Goal: Information Seeking & Learning: Learn about a topic

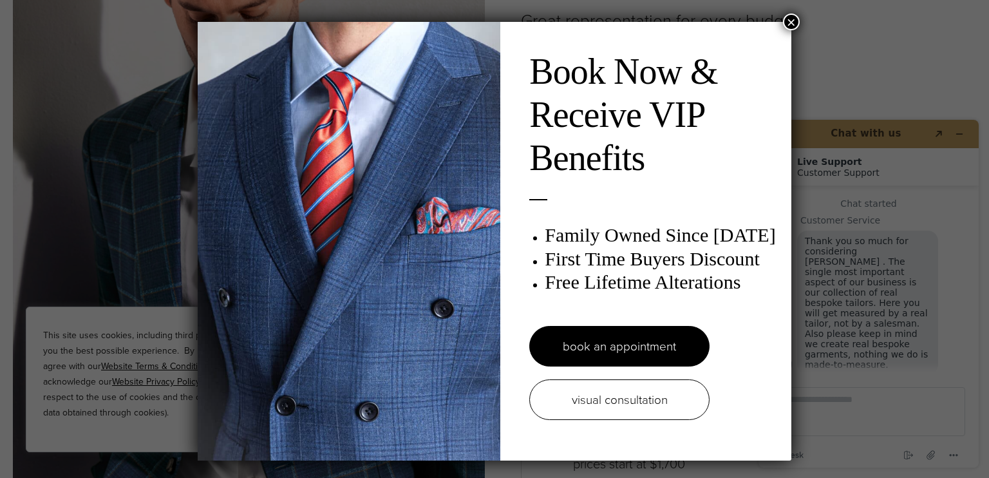
click at [790, 18] on button "×" at bounding box center [791, 22] width 17 height 17
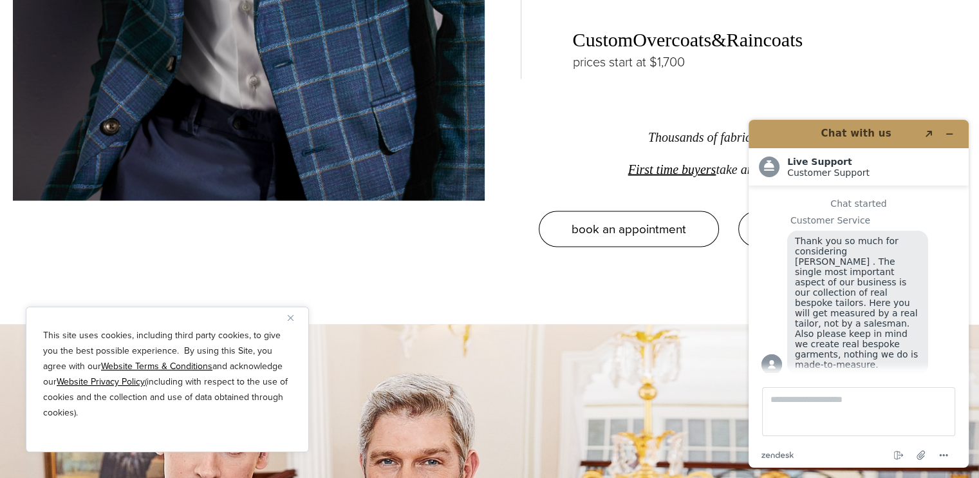
scroll to position [2317, 0]
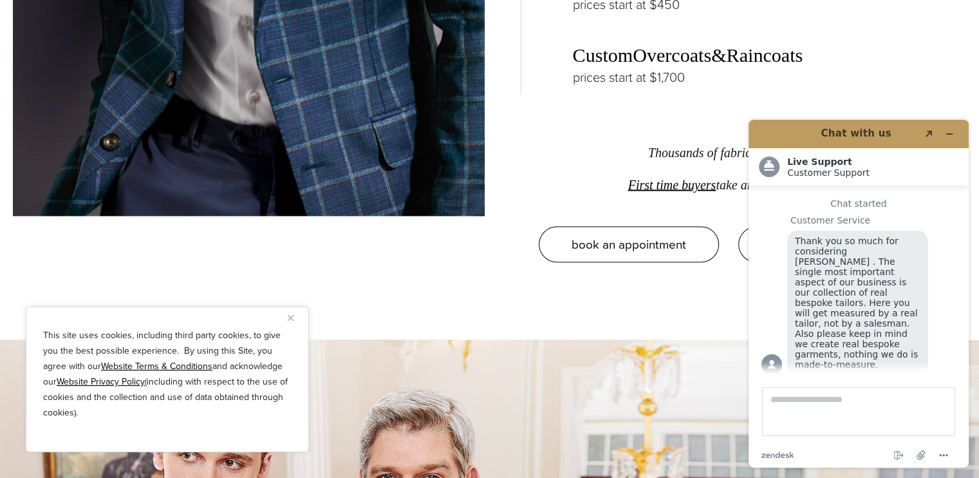
click at [659, 55] on link "Overcoats" at bounding box center [672, 55] width 79 height 22
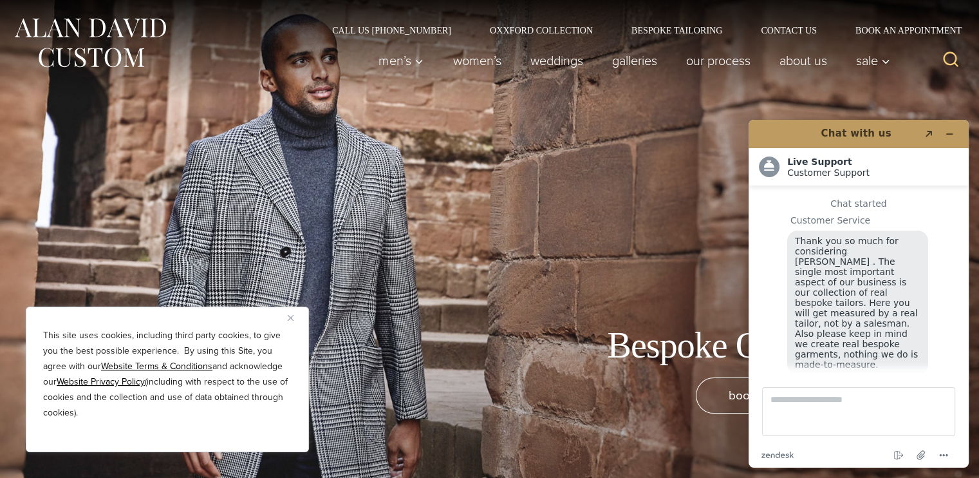
scroll to position [15, 0]
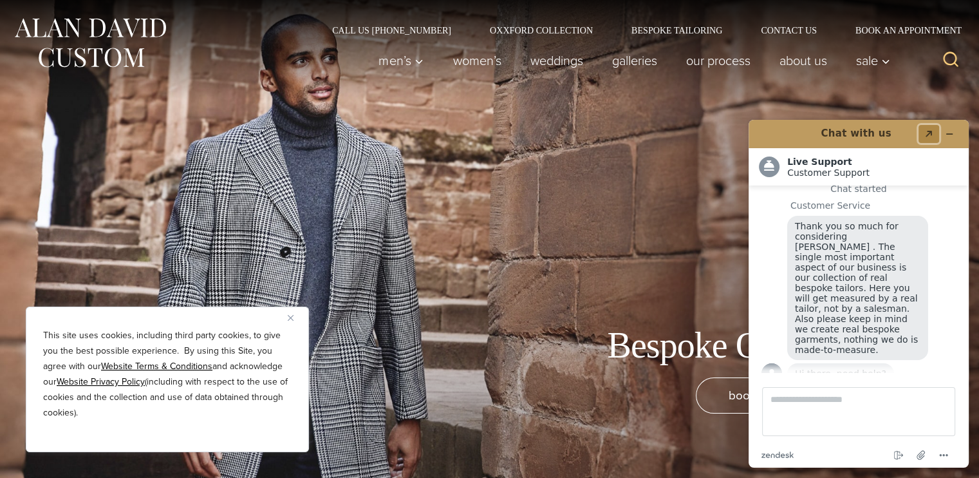
click at [926, 132] on icon "Created with Sketch." at bounding box center [929, 134] width 8 height 6
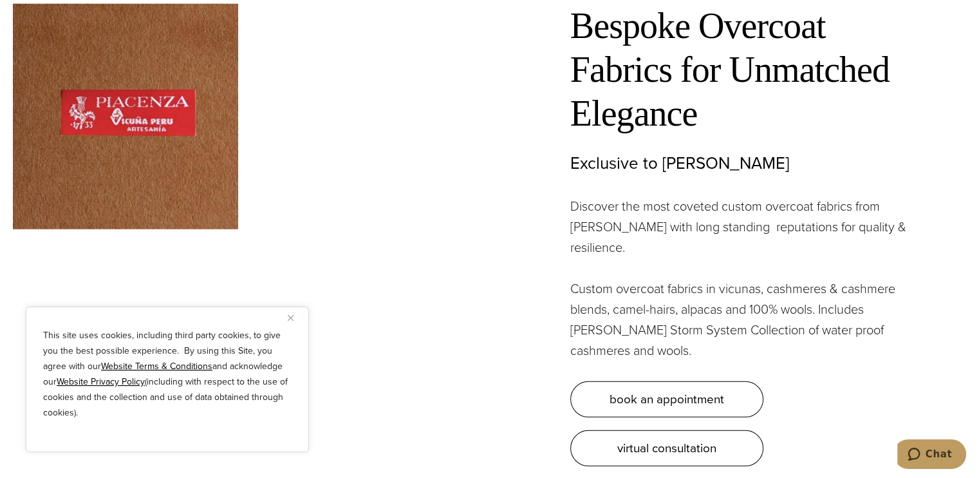
scroll to position [3682, 0]
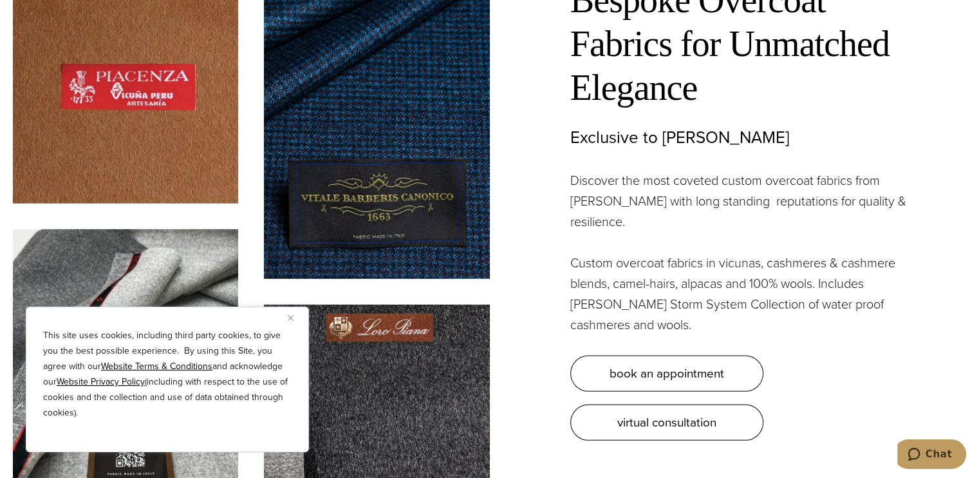
click at [292, 315] on img "Close" at bounding box center [291, 318] width 6 height 6
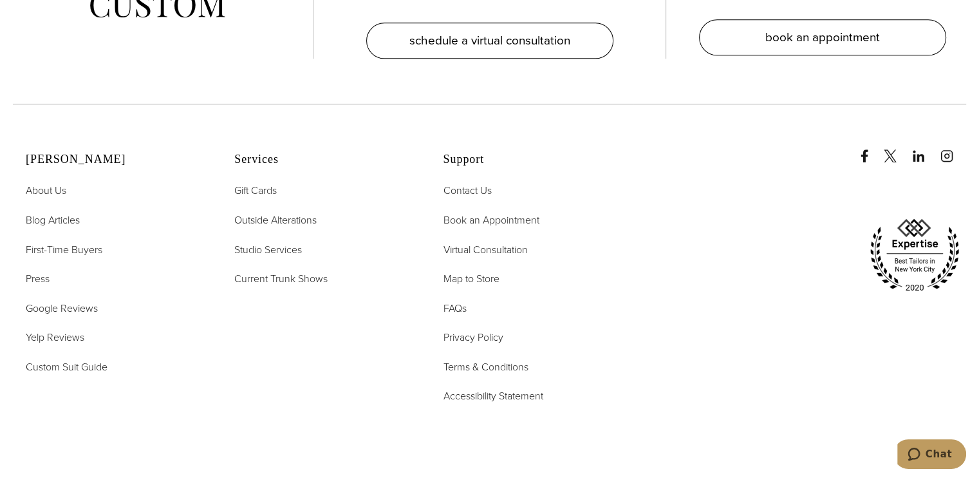
scroll to position [6617, 0]
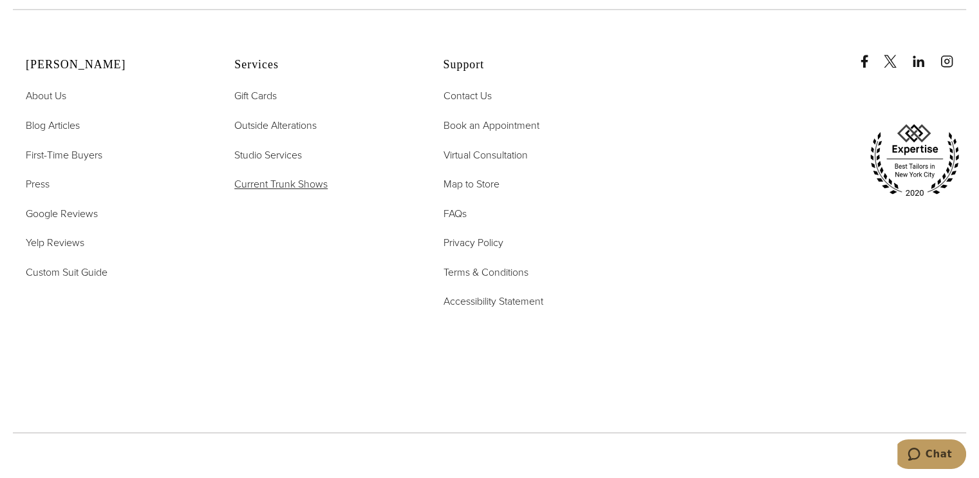
click at [295, 176] on span "Current Trunk Shows" at bounding box center [280, 183] width 93 height 15
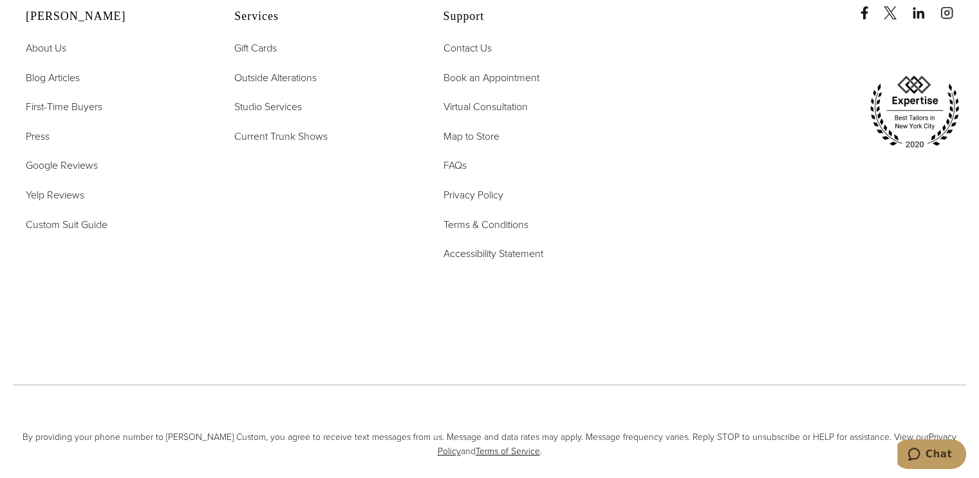
scroll to position [5149, 0]
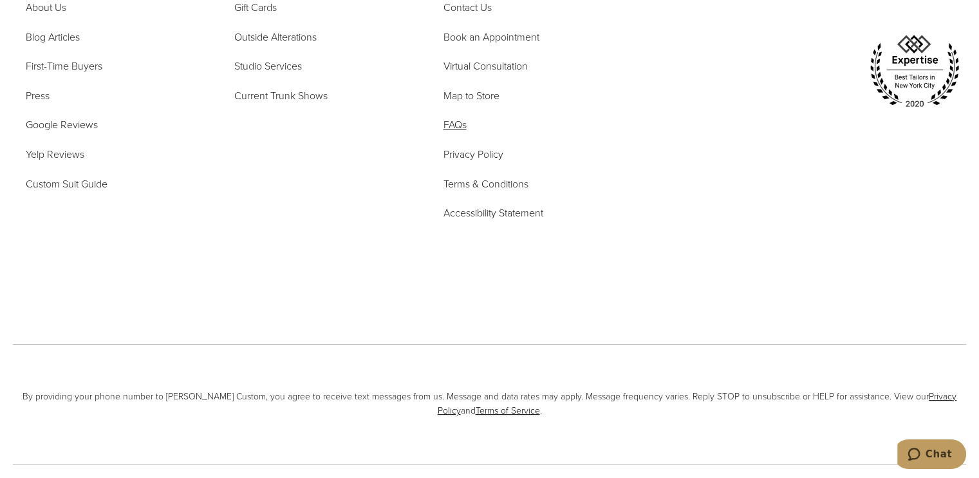
click at [452, 117] on span "FAQs" at bounding box center [454, 124] width 23 height 15
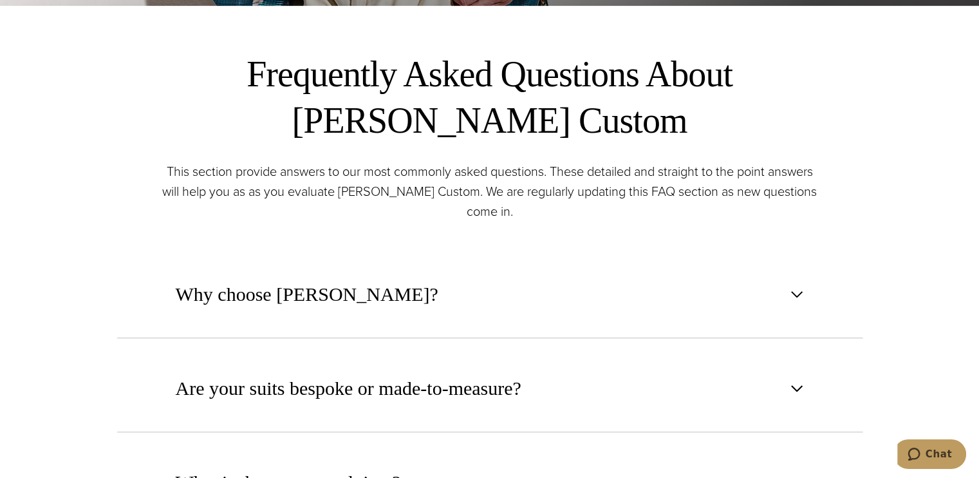
scroll to position [515, 0]
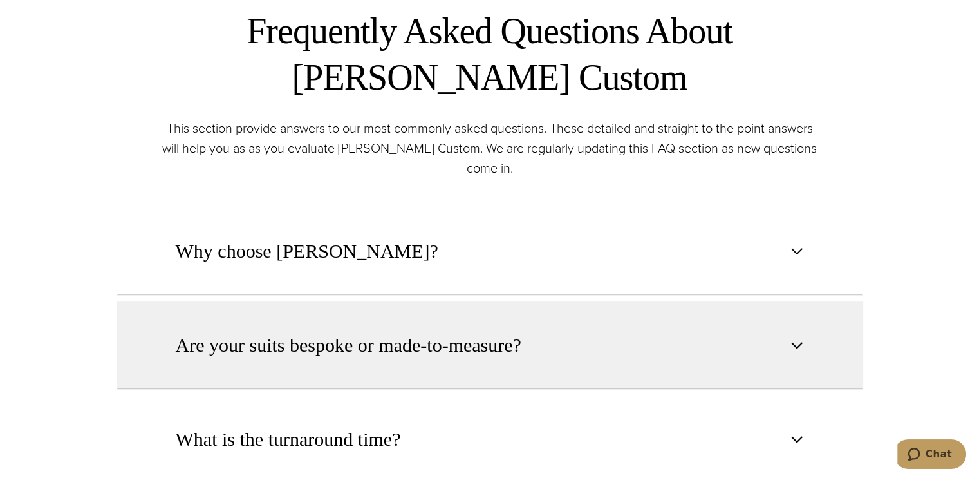
click at [421, 344] on span "Are your suits bespoke or made-to-measure?" at bounding box center [349, 345] width 346 height 28
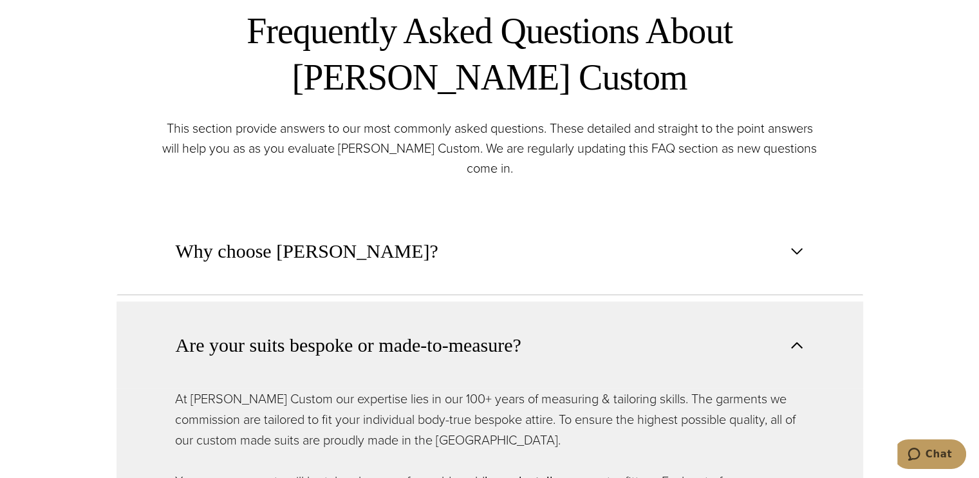
scroll to position [1026, 0]
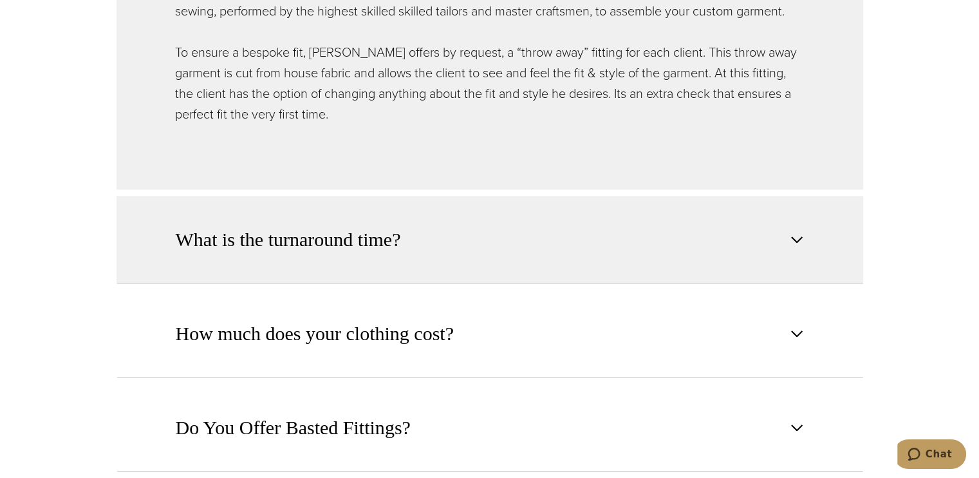
click at [322, 245] on span "What is the turnaround time?" at bounding box center [288, 239] width 225 height 28
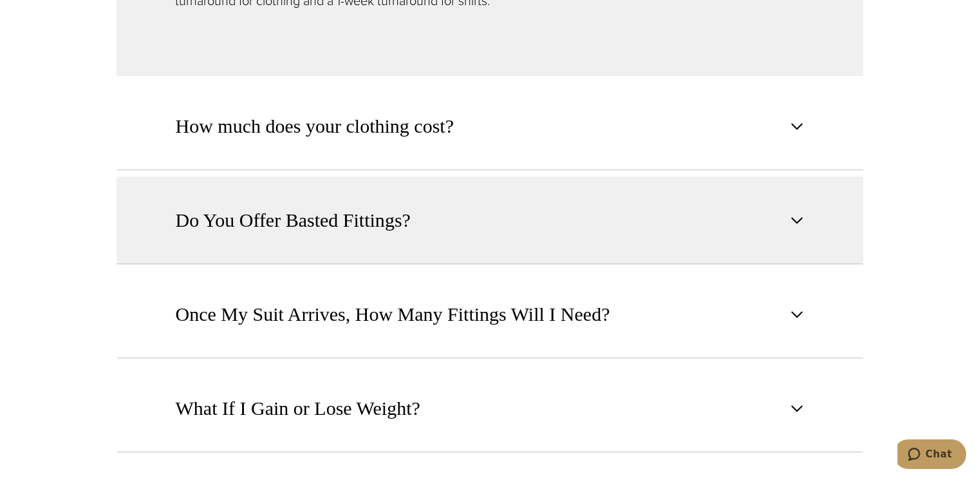
click at [325, 218] on span "Do You Offer Basted Fittings?" at bounding box center [293, 220] width 235 height 28
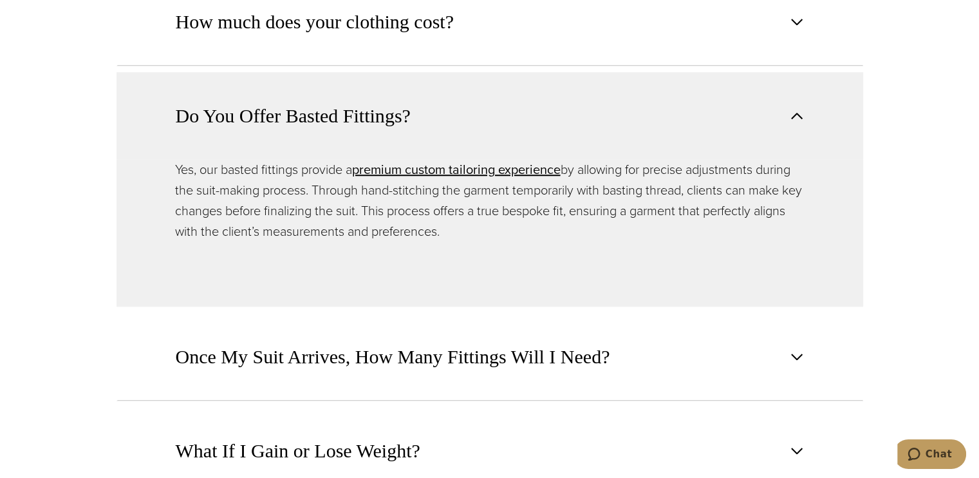
scroll to position [1330, 0]
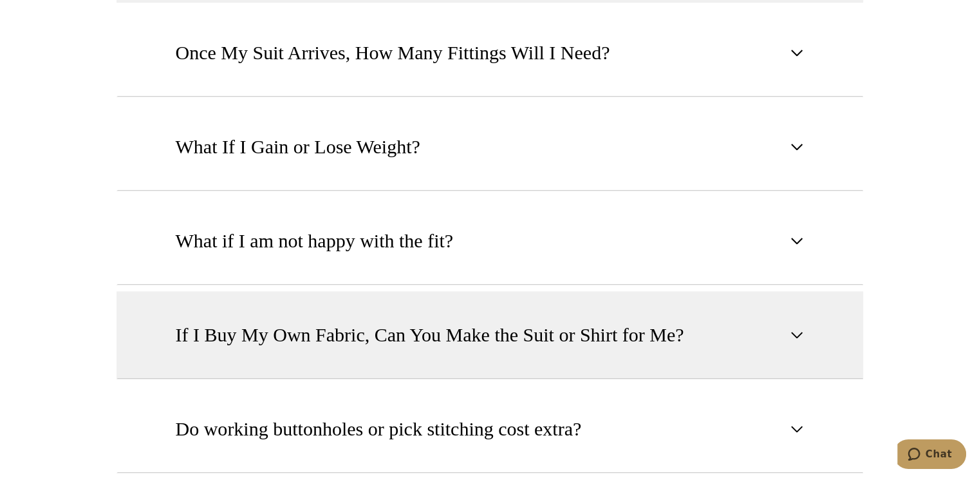
click at [387, 333] on span "If I Buy My Own Fabric, Can You Make the Suit or Shirt for Me?" at bounding box center [430, 335] width 508 height 28
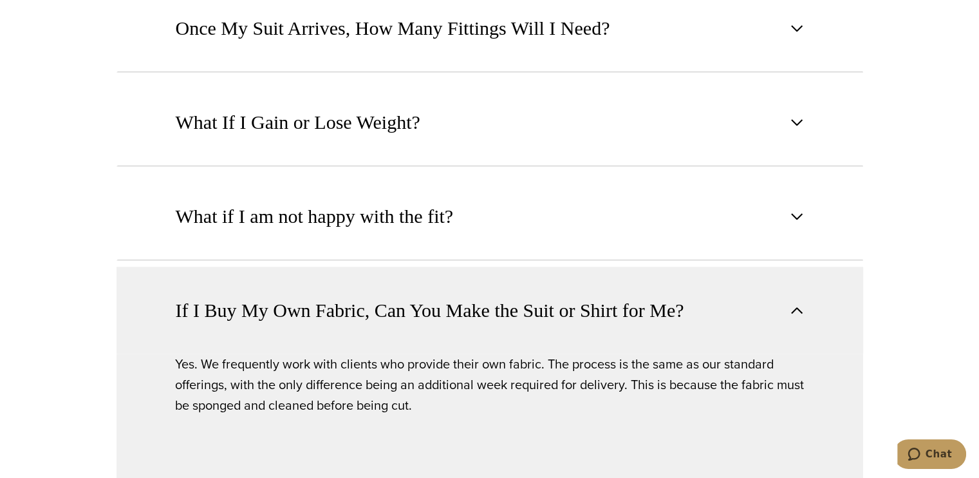
scroll to position [1186, 0]
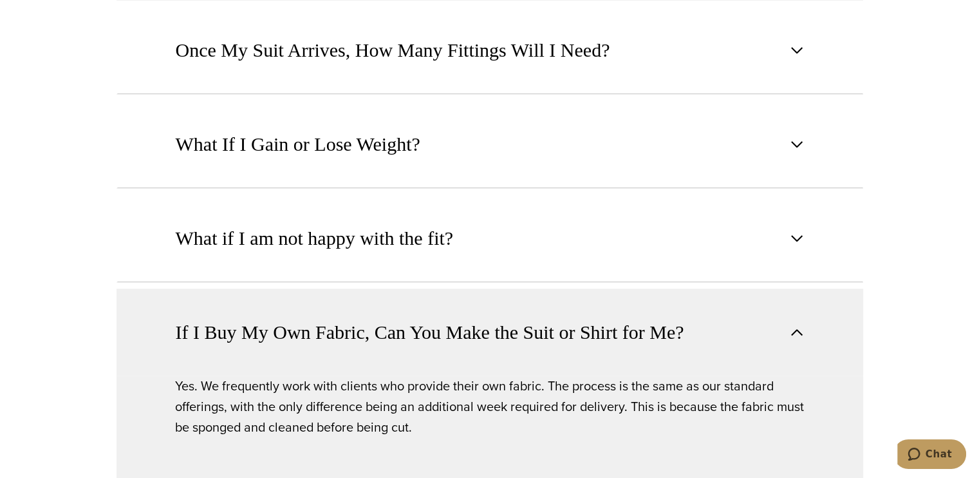
click at [387, 333] on span "If I Buy My Own Fabric, Can You Make the Suit or Shirt for Me?" at bounding box center [430, 332] width 508 height 28
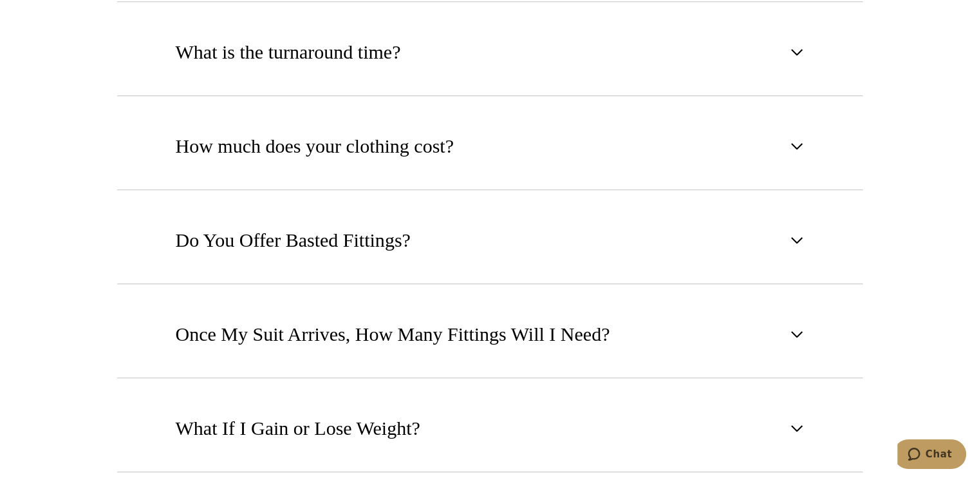
scroll to position [1277, 0]
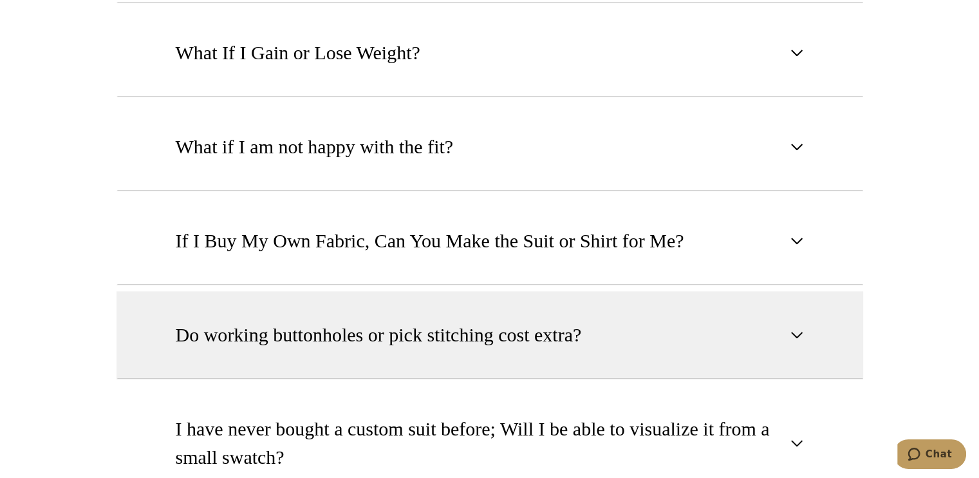
click at [799, 321] on button "Do working buttonholes or pick stitching cost extra?" at bounding box center [490, 335] width 747 height 88
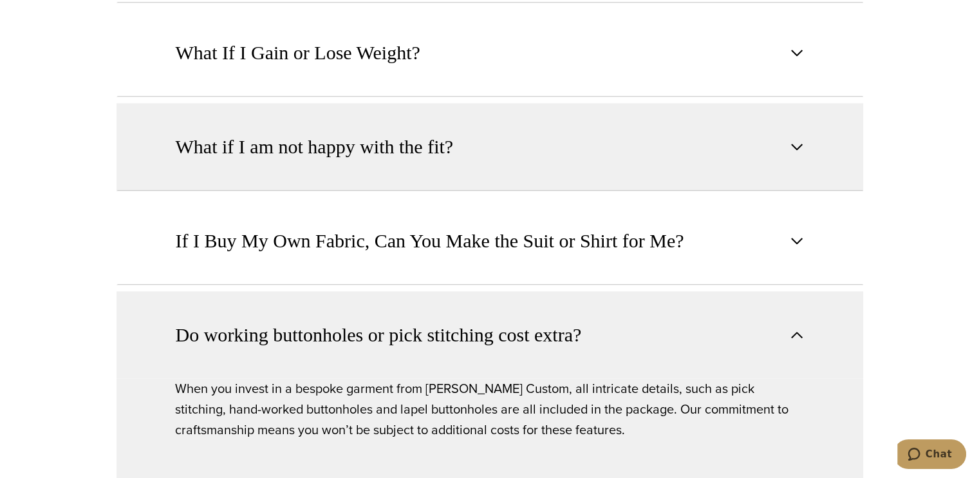
click at [797, 139] on span "button" at bounding box center [796, 146] width 15 height 15
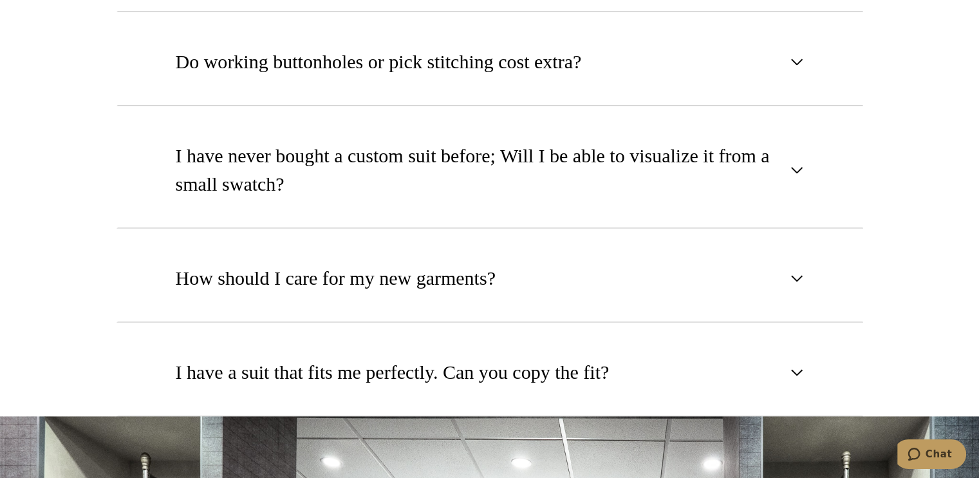
scroll to position [1695, 0]
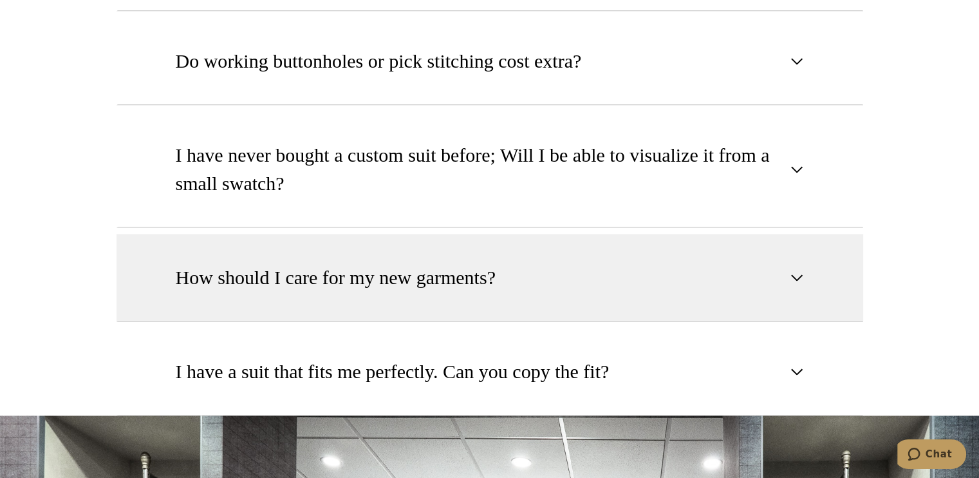
click at [793, 270] on span "button" at bounding box center [796, 277] width 15 height 15
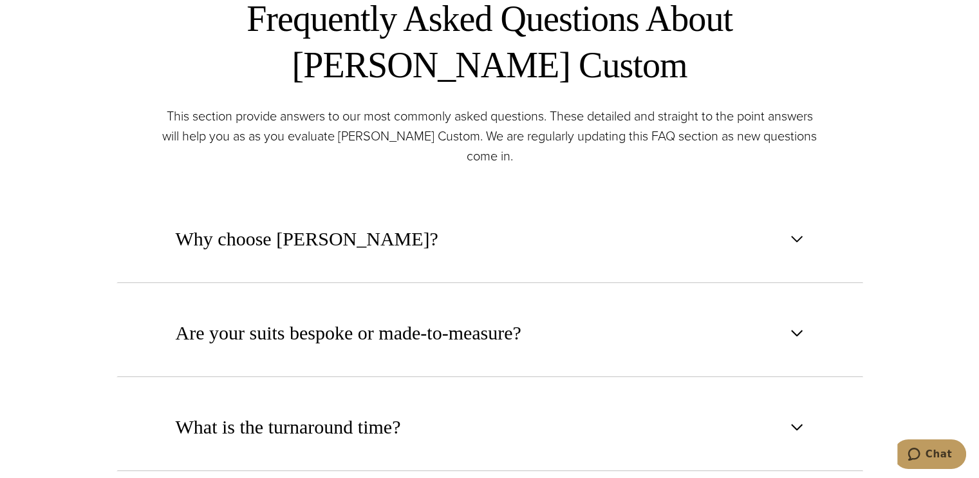
scroll to position [613, 0]
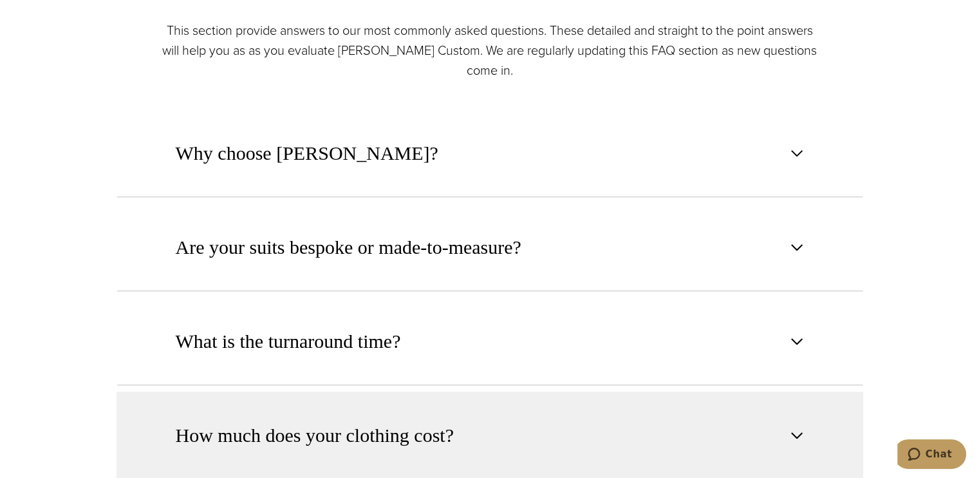
click at [792, 430] on span "button" at bounding box center [796, 434] width 15 height 15
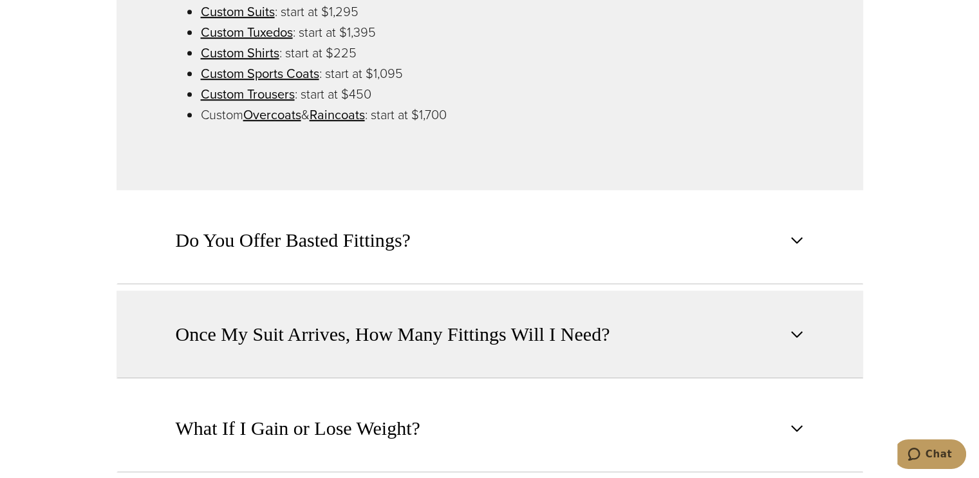
click at [796, 333] on span "button" at bounding box center [796, 333] width 15 height 15
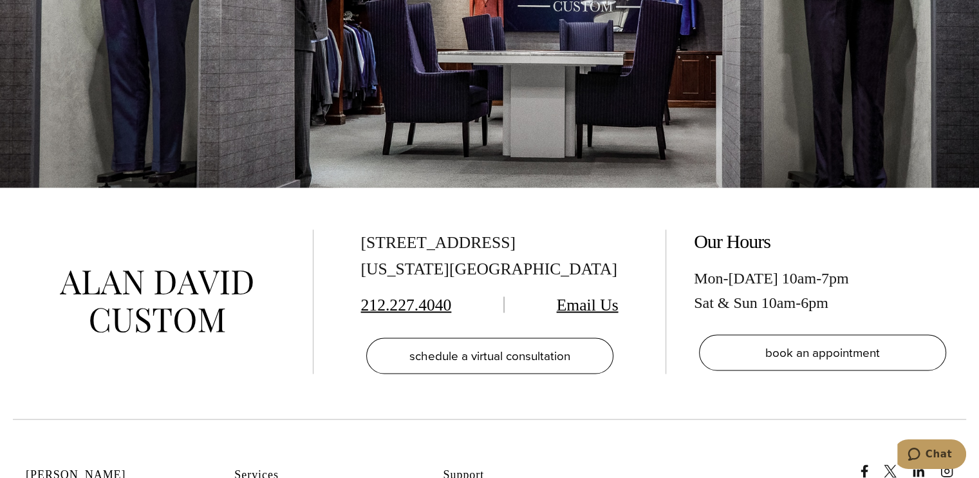
scroll to position [2801, 0]
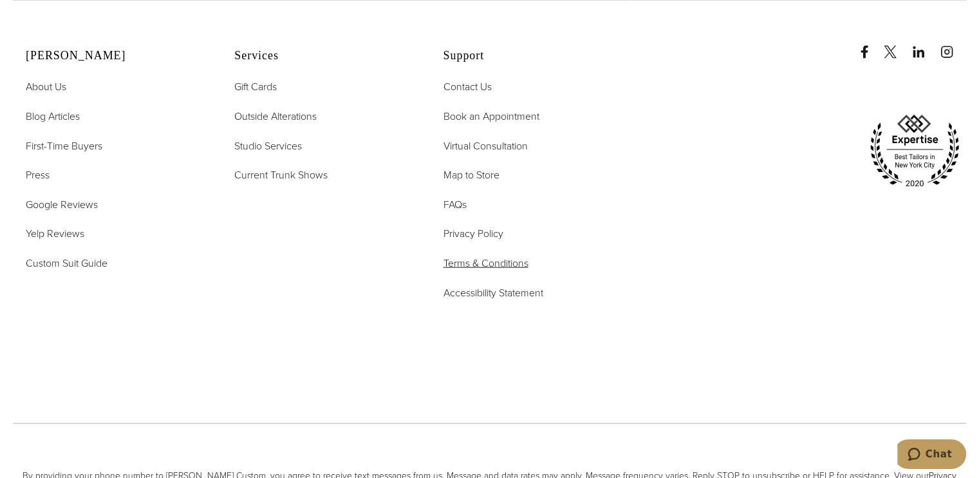
click at [499, 257] on span "Terms & Conditions" at bounding box center [485, 263] width 85 height 15
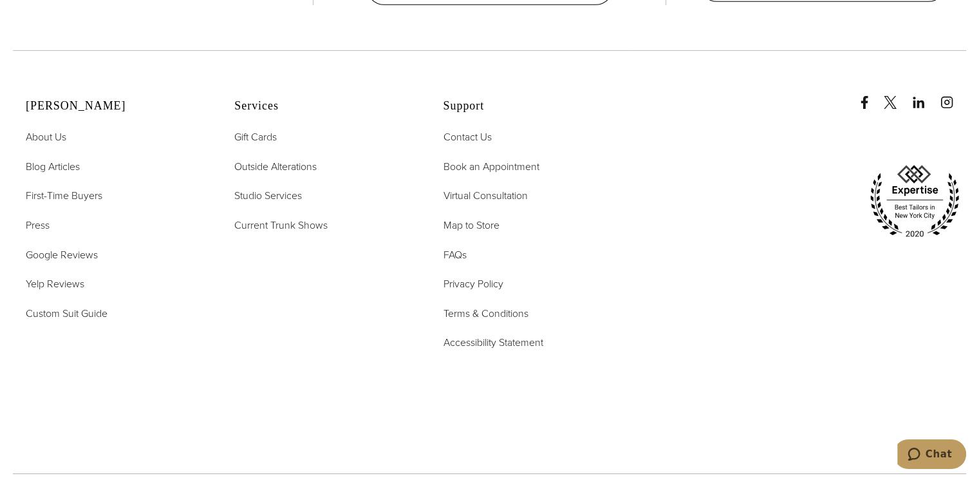
scroll to position [4248, 0]
